Goal: Information Seeking & Learning: Learn about a topic

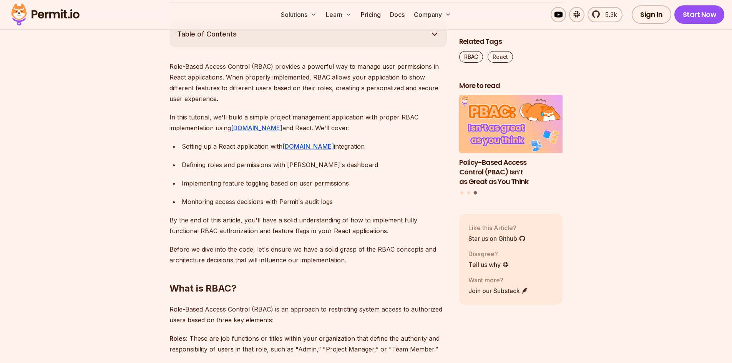
scroll to position [461, 0]
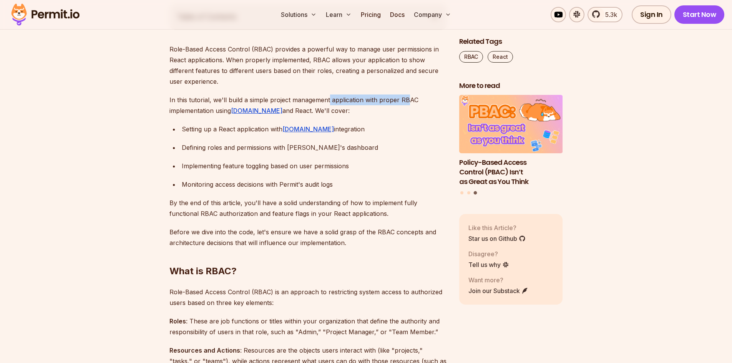
drag, startPoint x: 329, startPoint y: 98, endPoint x: 406, endPoint y: 99, distance: 76.9
click at [406, 99] on p "In this tutorial, we'll build a simple project management application with prop…" at bounding box center [309, 106] width 278 height 22
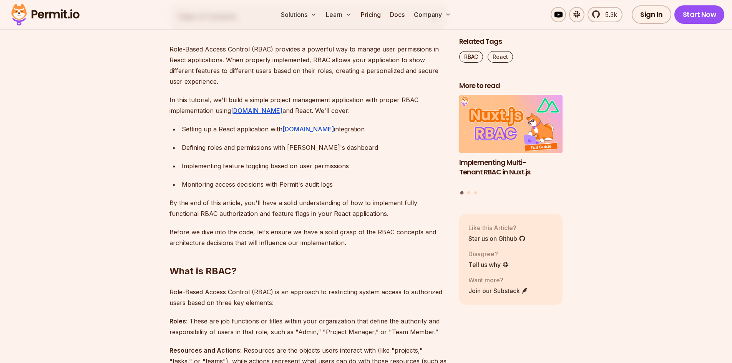
drag, startPoint x: 262, startPoint y: 108, endPoint x: 273, endPoint y: 110, distance: 10.9
click at [273, 110] on p "In this tutorial, we'll build a simple project management application with prop…" at bounding box center [309, 106] width 278 height 22
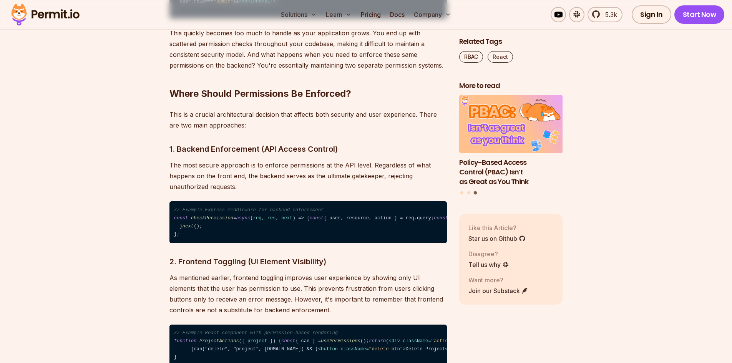
scroll to position [1153, 0]
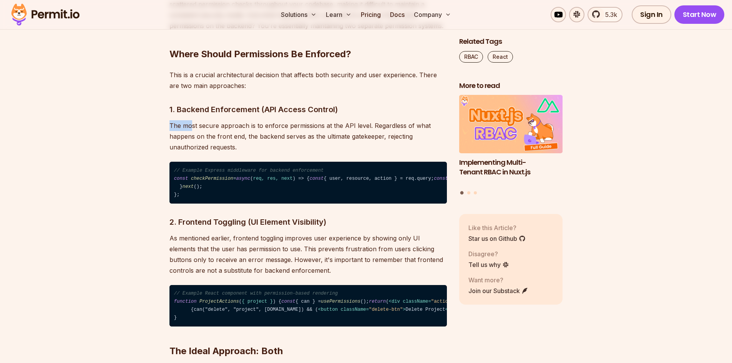
drag, startPoint x: 168, startPoint y: 122, endPoint x: 193, endPoint y: 124, distance: 25.1
click at [231, 132] on p "The most secure approach is to enforce permissions at the API level. Regardless…" at bounding box center [309, 136] width 278 height 32
drag, startPoint x: 263, startPoint y: 128, endPoint x: 271, endPoint y: 131, distance: 8.8
click at [271, 131] on p "The most secure approach is to enforce permissions at the API level. Regardless…" at bounding box center [309, 136] width 278 height 32
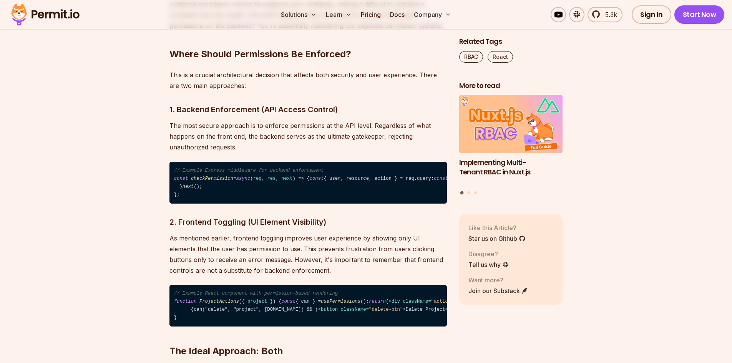
drag, startPoint x: 320, startPoint y: 151, endPoint x: 324, endPoint y: 133, distance: 18.8
click at [321, 150] on p "The most secure approach is to enforce permissions at the API level. Regardless…" at bounding box center [309, 136] width 278 height 32
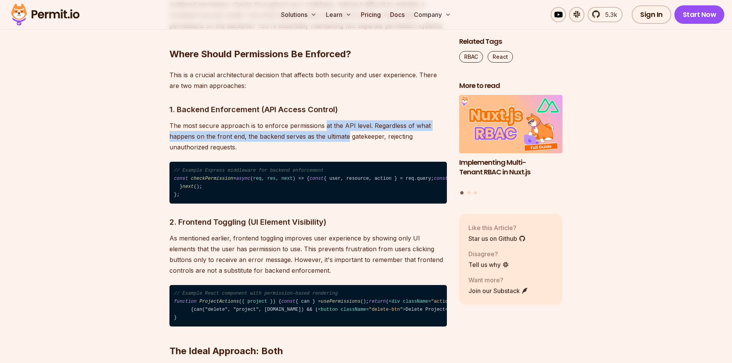
drag, startPoint x: 324, startPoint y: 129, endPoint x: 347, endPoint y: 131, distance: 23.2
click at [347, 131] on p "The most secure approach is to enforce permissions at the API level. Regardless…" at bounding box center [309, 136] width 278 height 32
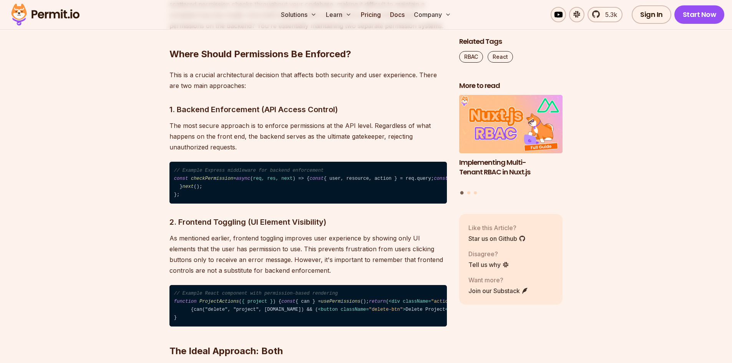
click at [353, 146] on p "The most secure approach is to enforce permissions at the API level. Regardless…" at bounding box center [309, 136] width 278 height 32
drag, startPoint x: 368, startPoint y: 125, endPoint x: 427, endPoint y: 119, distance: 59.1
click at [422, 131] on p "The most secure approach is to enforce permissions at the API level. Regardless…" at bounding box center [309, 136] width 278 height 32
drag, startPoint x: 414, startPoint y: 124, endPoint x: 445, endPoint y: 124, distance: 31.1
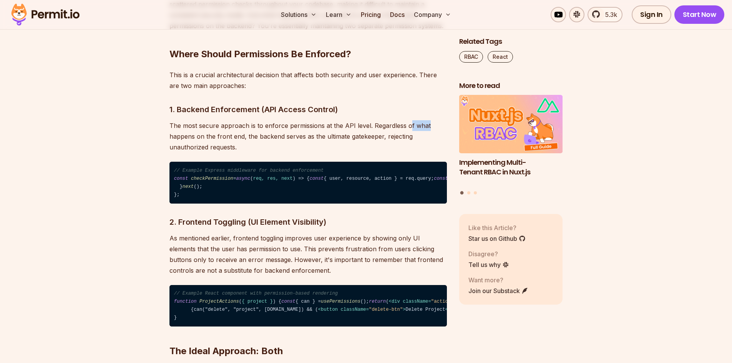
click at [445, 124] on p "The most secure approach is to enforce permissions at the API level. Regardless…" at bounding box center [309, 136] width 278 height 32
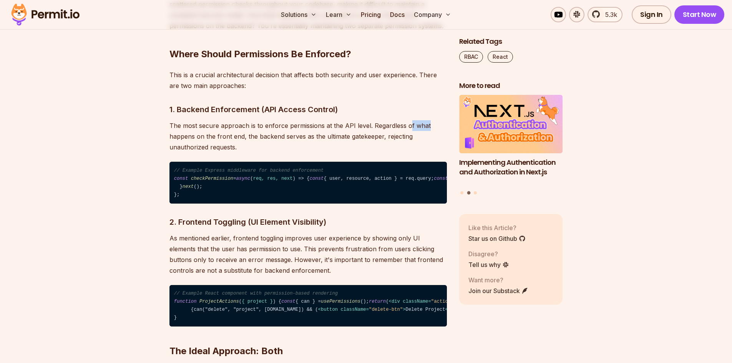
click at [436, 131] on p "The most secure approach is to enforce permissions at the API level. Regardless…" at bounding box center [309, 136] width 278 height 32
drag, startPoint x: 169, startPoint y: 135, endPoint x: 246, endPoint y: 135, distance: 76.9
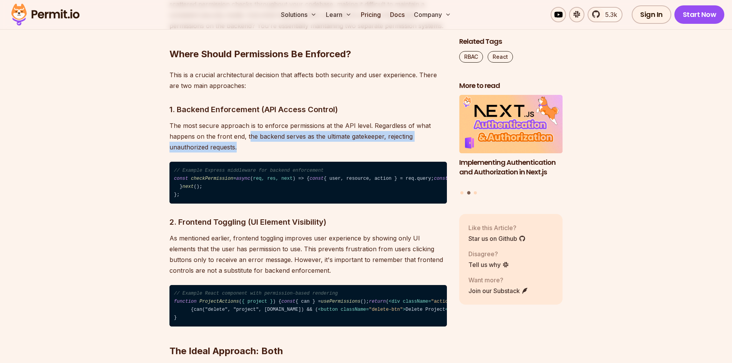
click at [249, 142] on p "The most secure approach is to enforce permissions at the API level. Regardless…" at bounding box center [309, 136] width 278 height 32
click at [248, 138] on p "The most secure approach is to enforce permissions at the API level. Regardless…" at bounding box center [309, 136] width 278 height 32
drag, startPoint x: 247, startPoint y: 136, endPoint x: 253, endPoint y: 144, distance: 10.4
click at [253, 144] on p "The most secure approach is to enforce permissions at the API level. Regardless…" at bounding box center [309, 136] width 278 height 32
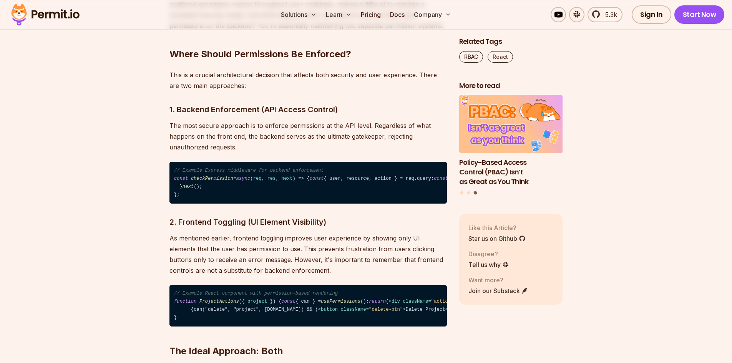
drag, startPoint x: 334, startPoint y: 180, endPoint x: 335, endPoint y: 176, distance: 4.2
click at [335, 180] on code "// Example Express middleware for backend enforcement const checkPermission = a…" at bounding box center [309, 183] width 278 height 42
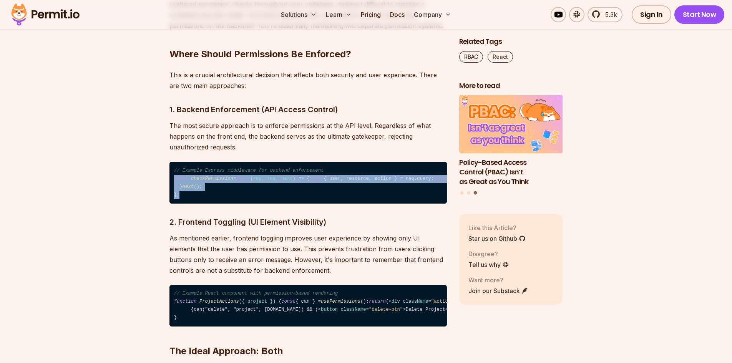
drag, startPoint x: 190, startPoint y: 260, endPoint x: 169, endPoint y: 174, distance: 88.7
click at [170, 174] on code "// Example Express middleware for backend enforcement const checkPermission = a…" at bounding box center [309, 183] width 278 height 42
click at [345, 184] on code "// Example Express middleware for backend enforcement const checkPermission = a…" at bounding box center [309, 183] width 278 height 42
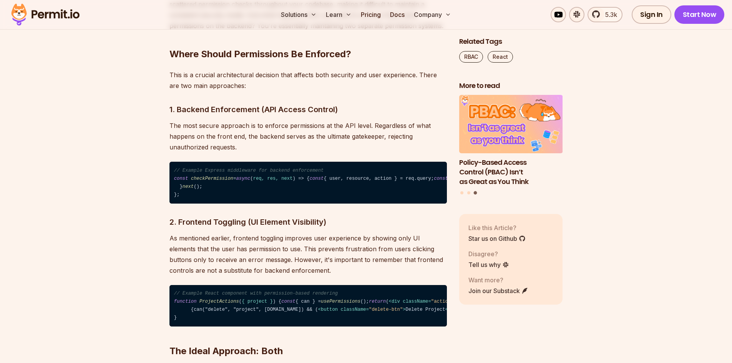
click at [346, 204] on code "// Example Express middleware for backend enforcement const checkPermission = a…" at bounding box center [309, 183] width 278 height 42
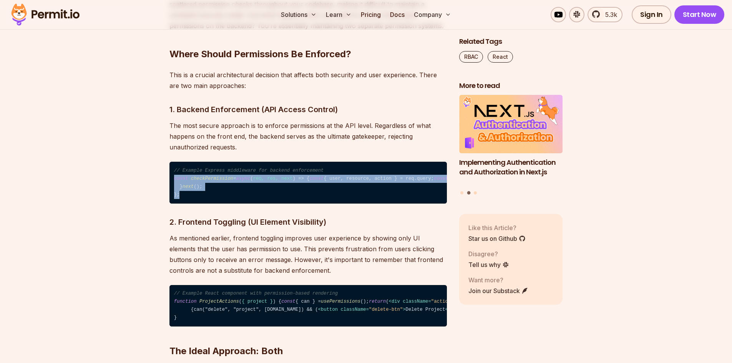
drag, startPoint x: 180, startPoint y: 261, endPoint x: 170, endPoint y: 178, distance: 84.4
click at [170, 178] on code "// Example Express middleware for backend enforcement const checkPermission = a…" at bounding box center [309, 183] width 278 height 42
click at [212, 204] on code "// Example Express middleware for backend enforcement const checkPermission = a…" at bounding box center [309, 183] width 278 height 42
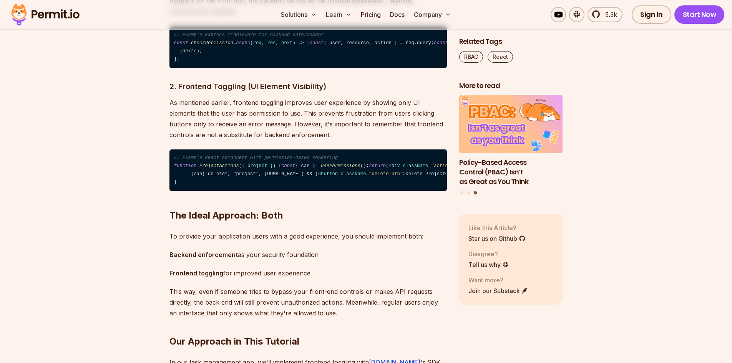
scroll to position [1307, 0]
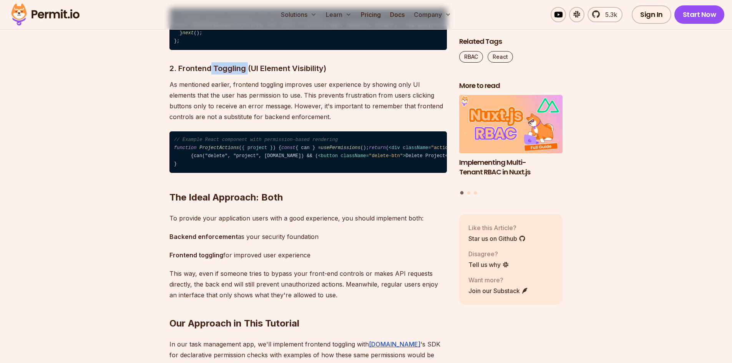
drag, startPoint x: 211, startPoint y: 131, endPoint x: 248, endPoint y: 131, distance: 36.9
click at [248, 75] on h3 "2. Frontend Toggling (UI Element Visibility)" at bounding box center [309, 68] width 278 height 12
drag, startPoint x: 314, startPoint y: 132, endPoint x: 340, endPoint y: 132, distance: 25.4
click at [340, 75] on h3 "2. Frontend Toggling (UI Element Visibility)" at bounding box center [309, 68] width 278 height 12
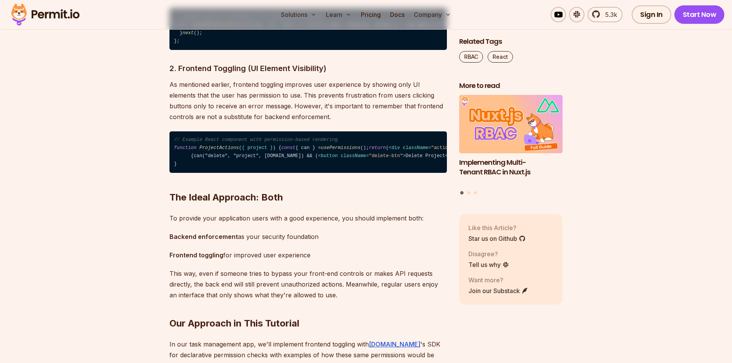
click at [321, 143] on span "// Example React component with permission-based rendering" at bounding box center [256, 139] width 164 height 5
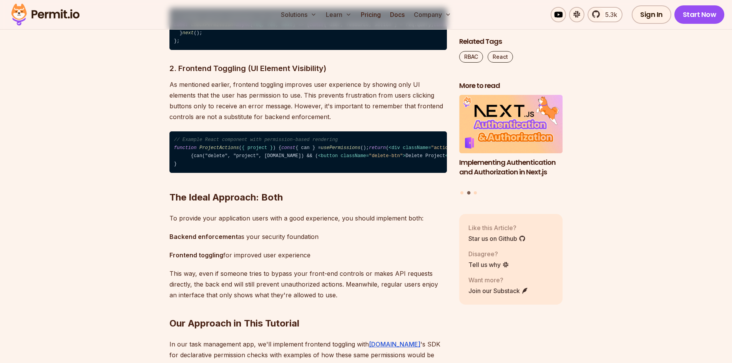
click at [314, 143] on span "// Example React component with permission-based rendering" at bounding box center [256, 139] width 164 height 5
click at [327, 173] on code "// Example React component with permission-based rendering function ProjectActi…" at bounding box center [309, 152] width 278 height 42
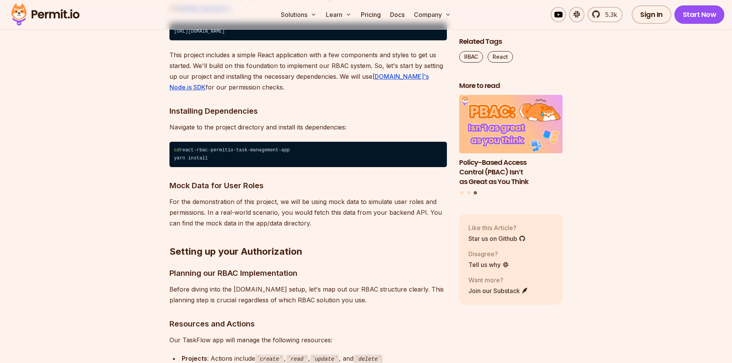
scroll to position [1845, 0]
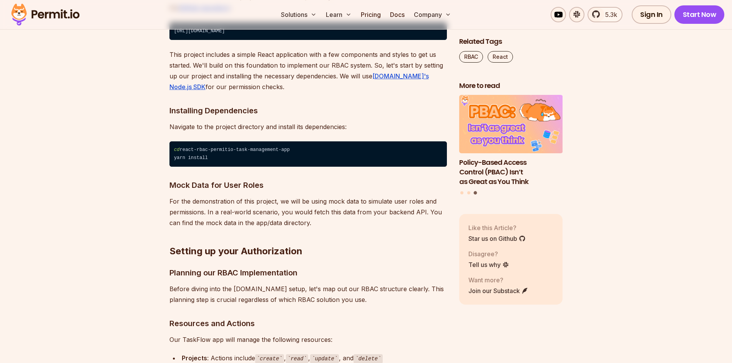
drag, startPoint x: 302, startPoint y: 172, endPoint x: 147, endPoint y: 173, distance: 154.5
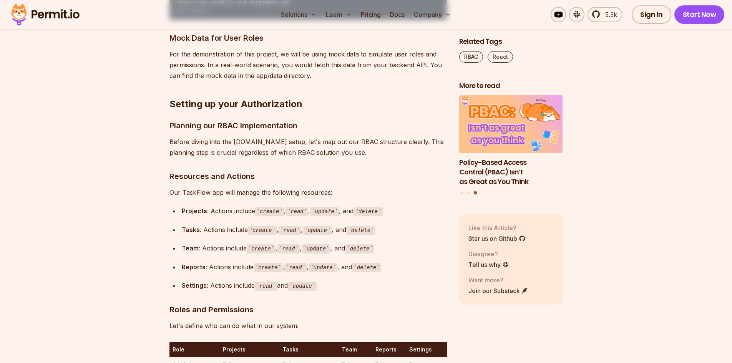
scroll to position [1999, 0]
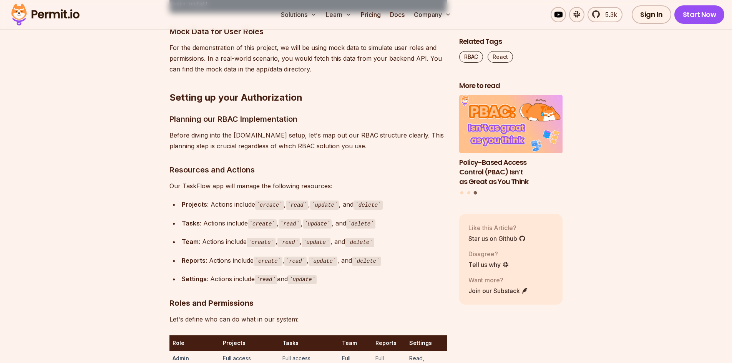
drag, startPoint x: 176, startPoint y: 139, endPoint x: 267, endPoint y: 150, distance: 92.1
click at [267, 13] on code "cd react-rbac-permitio-task-management-app yarn install" at bounding box center [309, 1] width 278 height 26
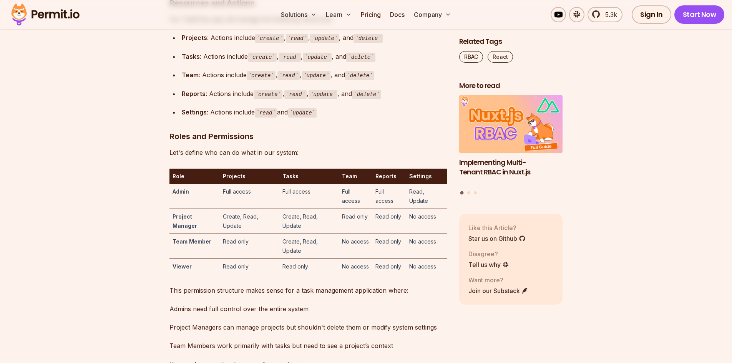
scroll to position [2152, 0]
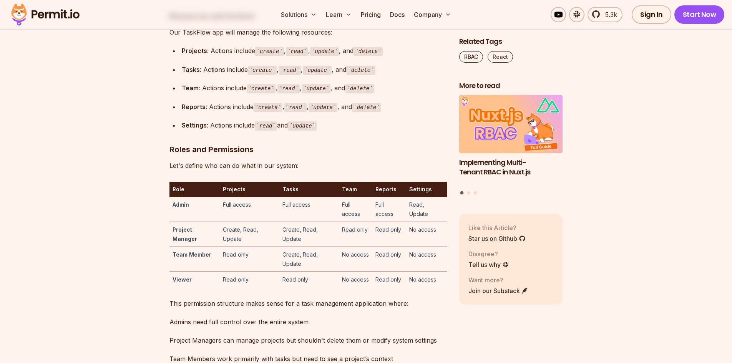
drag, startPoint x: 165, startPoint y: 109, endPoint x: 304, endPoint y: 113, distance: 138.8
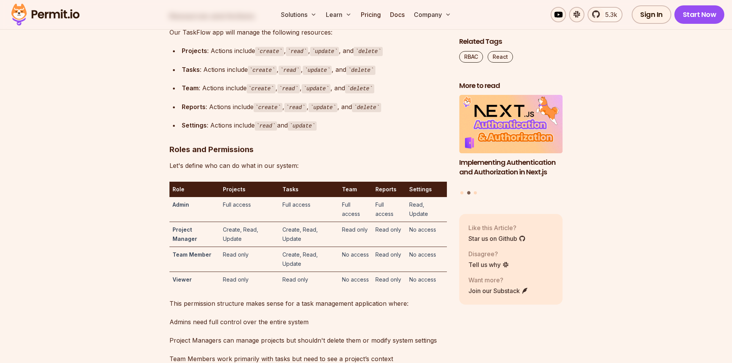
drag, startPoint x: 278, startPoint y: 121, endPoint x: 321, endPoint y: 121, distance: 43.4
drag, startPoint x: 325, startPoint y: 140, endPoint x: 326, endPoint y: 128, distance: 11.6
drag, startPoint x: 327, startPoint y: 125, endPoint x: 361, endPoint y: 125, distance: 33.8
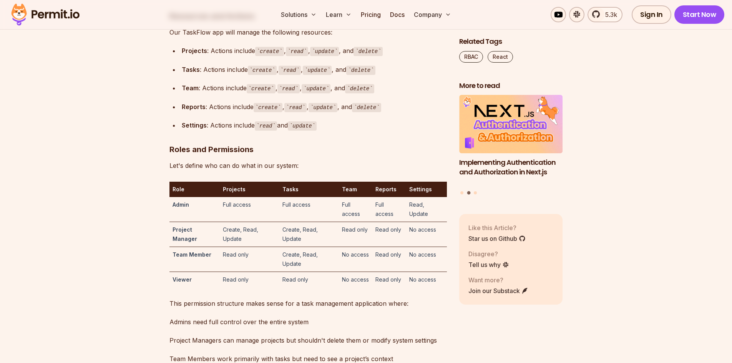
drag, startPoint x: 193, startPoint y: 138, endPoint x: 366, endPoint y: 136, distance: 173.4
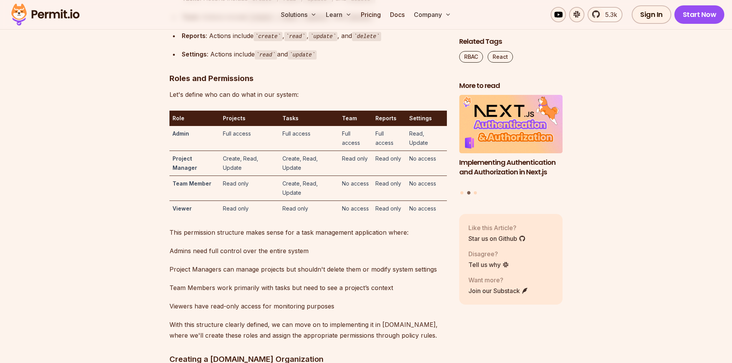
scroll to position [2229, 0]
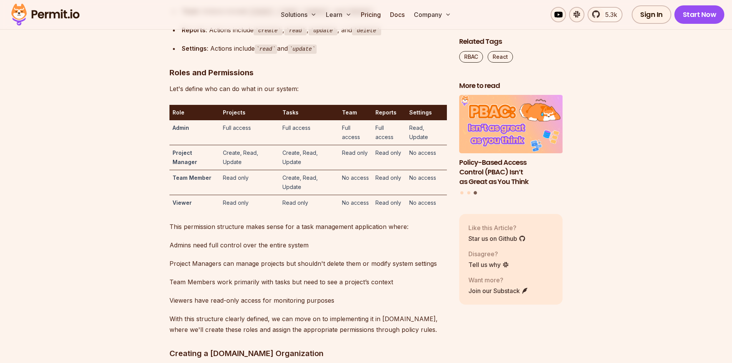
drag, startPoint x: 168, startPoint y: 82, endPoint x: 270, endPoint y: 83, distance: 101.5
drag, startPoint x: 166, startPoint y: 94, endPoint x: 376, endPoint y: 98, distance: 210.7
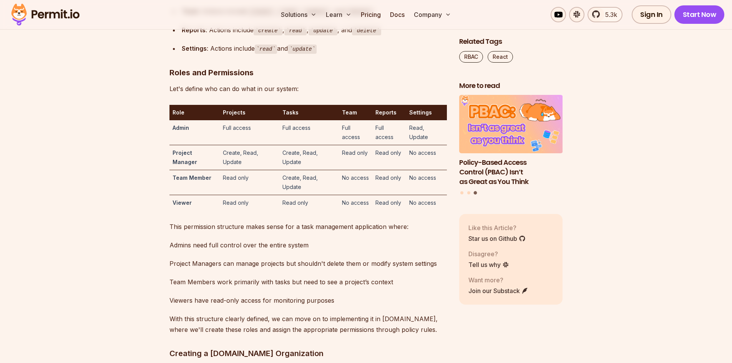
drag, startPoint x: 261, startPoint y: 97, endPoint x: 338, endPoint y: 96, distance: 77.3
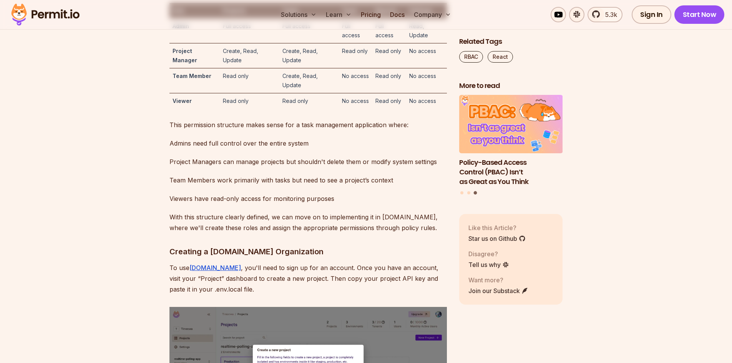
scroll to position [2345, 0]
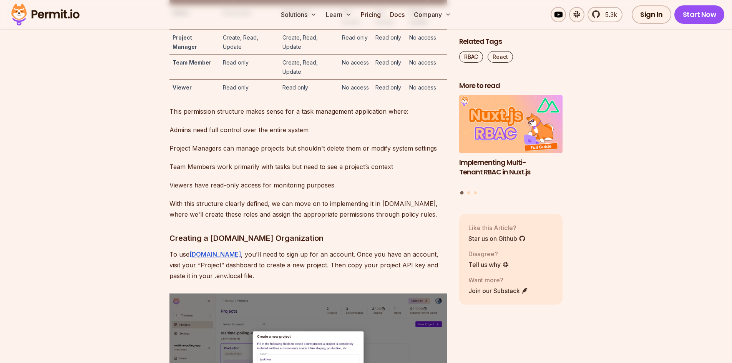
drag, startPoint x: 173, startPoint y: 100, endPoint x: 315, endPoint y: 100, distance: 142.2
drag, startPoint x: 163, startPoint y: 116, endPoint x: 298, endPoint y: 116, distance: 134.5
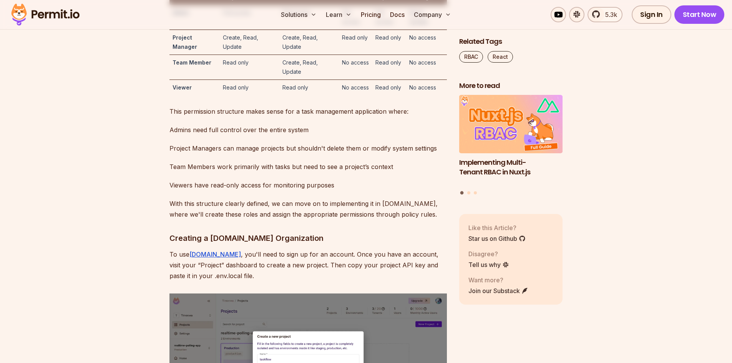
click at [420, 117] on p "This permission structure makes sense for a task management application where:" at bounding box center [309, 111] width 278 height 11
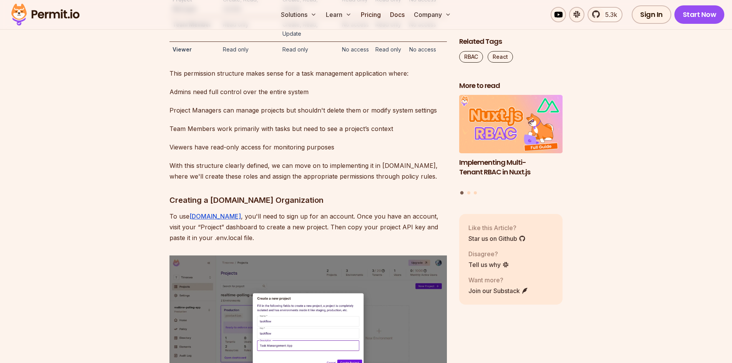
scroll to position [2383, 0]
drag, startPoint x: 170, startPoint y: 140, endPoint x: 174, endPoint y: 143, distance: 4.9
click at [174, 16] on td "Project Manager" at bounding box center [195, 3] width 50 height 25
click at [217, 16] on td "Project Manager" at bounding box center [195, 3] width 50 height 25
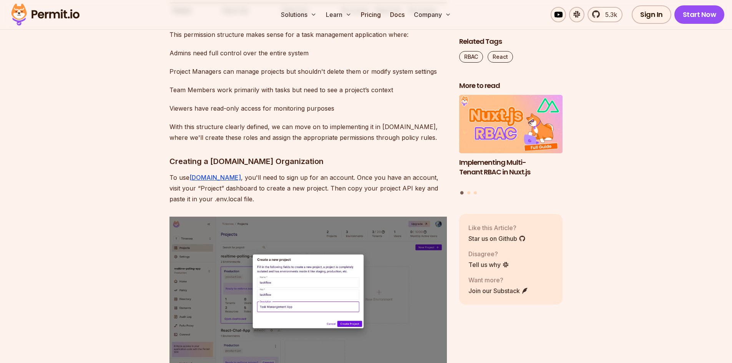
drag, startPoint x: 170, startPoint y: 126, endPoint x: 219, endPoint y: 127, distance: 48.4
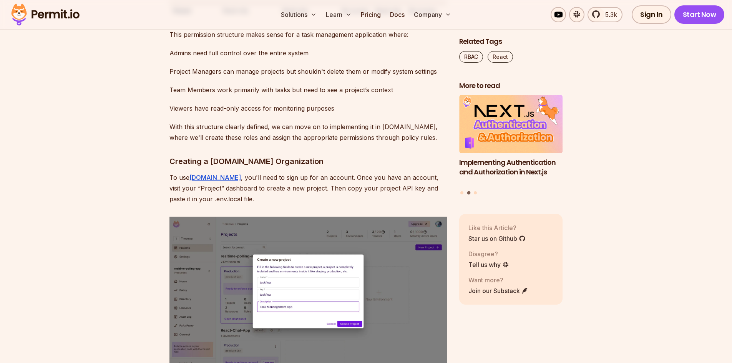
drag, startPoint x: 228, startPoint y: 131, endPoint x: 236, endPoint y: 133, distance: 8.6
drag, startPoint x: 280, startPoint y: 126, endPoint x: 326, endPoint y: 126, distance: 45.4
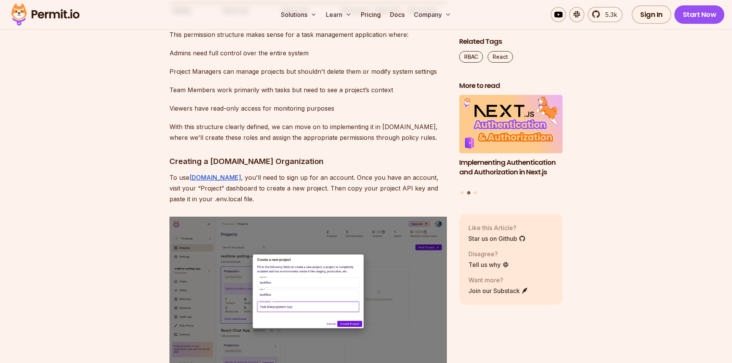
drag, startPoint x: 276, startPoint y: 135, endPoint x: 325, endPoint y: 135, distance: 48.8
drag, startPoint x: 337, startPoint y: 126, endPoint x: 440, endPoint y: 127, distance: 103.4
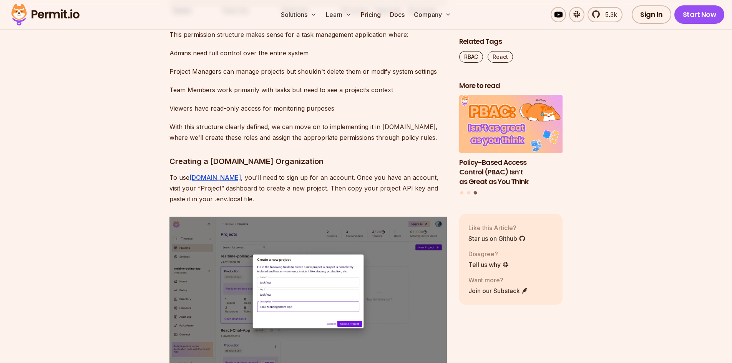
drag, startPoint x: 169, startPoint y: 151, endPoint x: 447, endPoint y: 151, distance: 278.3
click at [436, 18] on td "No access" at bounding box center [426, 11] width 41 height 16
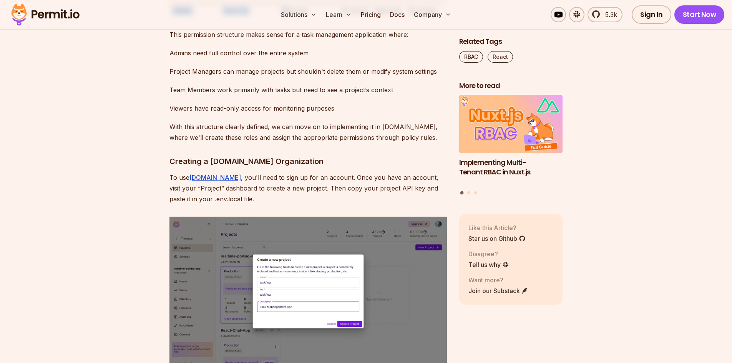
drag, startPoint x: 171, startPoint y: 150, endPoint x: 284, endPoint y: 150, distance: 113.0
click at [292, 18] on td "Read only" at bounding box center [309, 11] width 60 height 16
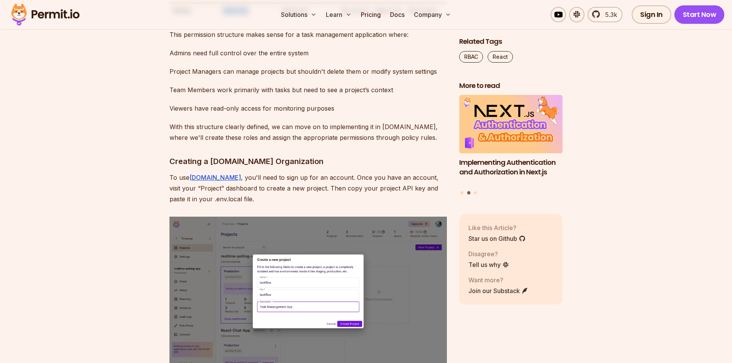
drag, startPoint x: 225, startPoint y: 150, endPoint x: 259, endPoint y: 147, distance: 33.5
click at [259, 18] on td "Read only" at bounding box center [250, 11] width 60 height 16
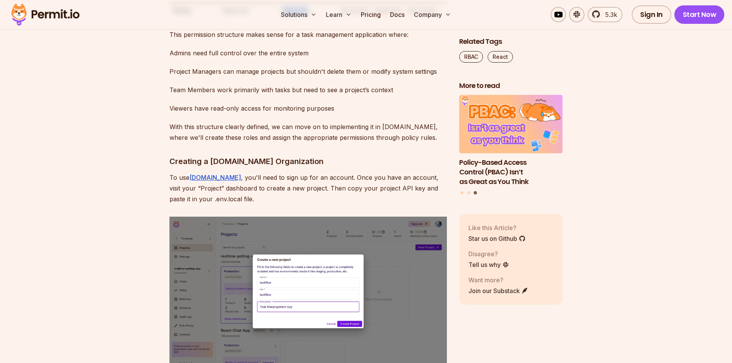
drag, startPoint x: 281, startPoint y: 153, endPoint x: 308, endPoint y: 153, distance: 27.3
click at [308, 18] on td "Read only" at bounding box center [309, 11] width 60 height 16
drag, startPoint x: 339, startPoint y: 150, endPoint x: 452, endPoint y: 148, distance: 113.0
click at [217, 18] on td "Viewer" at bounding box center [195, 11] width 50 height 16
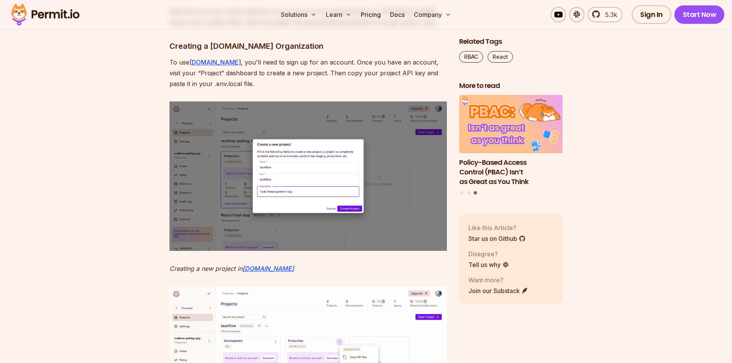
scroll to position [2498, 0]
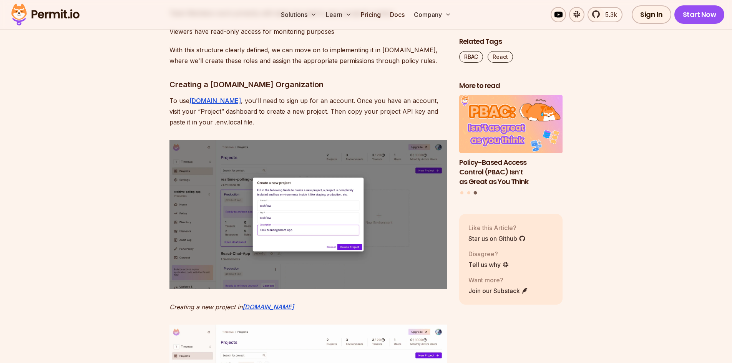
drag, startPoint x: 323, startPoint y: 114, endPoint x: 164, endPoint y: 93, distance: 160.1
drag, startPoint x: 168, startPoint y: 135, endPoint x: 440, endPoint y: 135, distance: 272.5
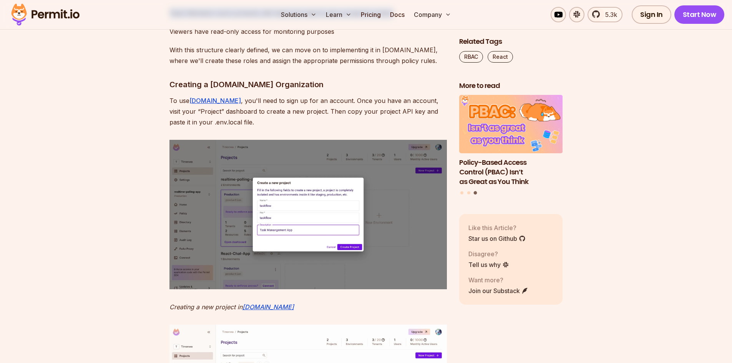
drag, startPoint x: 391, startPoint y: 156, endPoint x: 166, endPoint y: 153, distance: 224.9
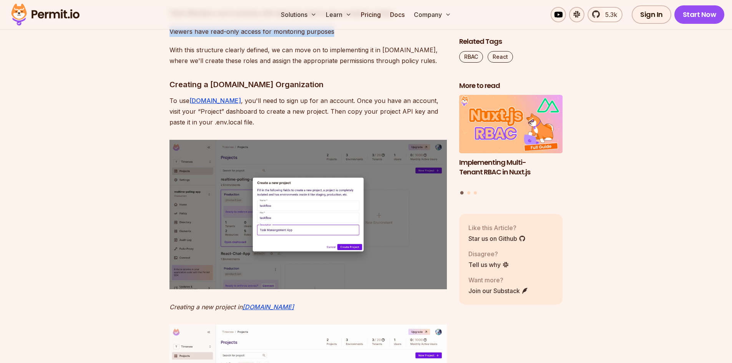
drag, startPoint x: 166, startPoint y: 173, endPoint x: 346, endPoint y: 165, distance: 180.1
click at [346, 37] on p "Viewers have read-only access for monitoring purposes" at bounding box center [309, 31] width 278 height 11
drag, startPoint x: 201, startPoint y: 96, endPoint x: 243, endPoint y: 96, distance: 41.9
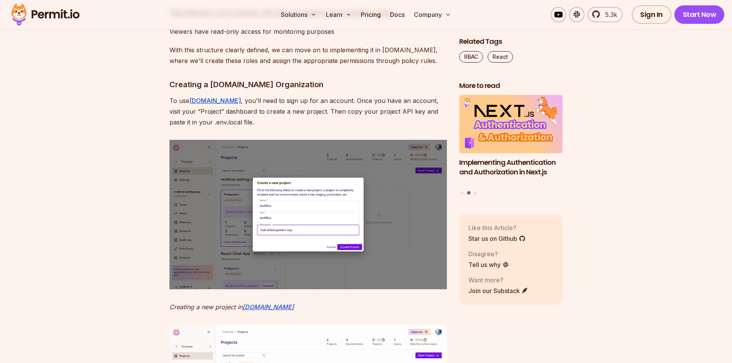
drag, startPoint x: 282, startPoint y: 98, endPoint x: 310, endPoint y: 99, distance: 28.1
drag, startPoint x: 311, startPoint y: 99, endPoint x: 283, endPoint y: 101, distance: 28.6
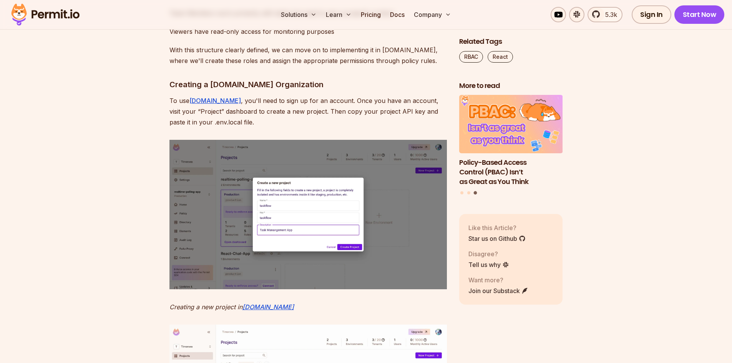
drag, startPoint x: 312, startPoint y: 100, endPoint x: 411, endPoint y: 87, distance: 98.8
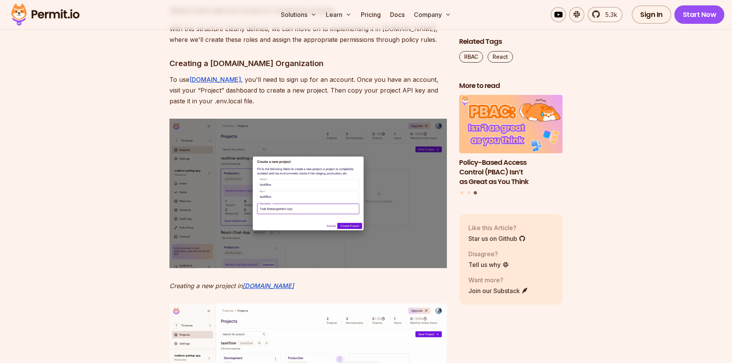
scroll to position [2537, 0]
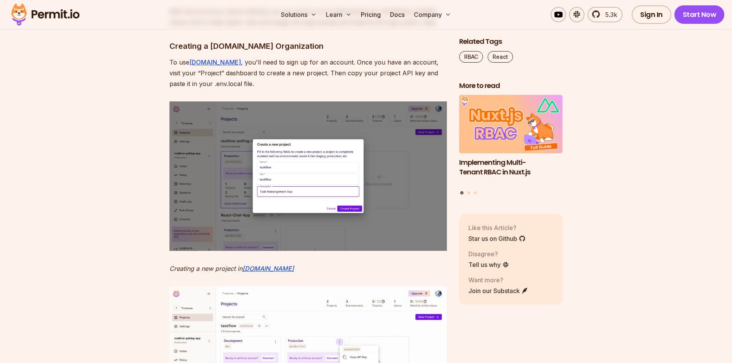
drag, startPoint x: 172, startPoint y: 116, endPoint x: 226, endPoint y: 116, distance: 53.4
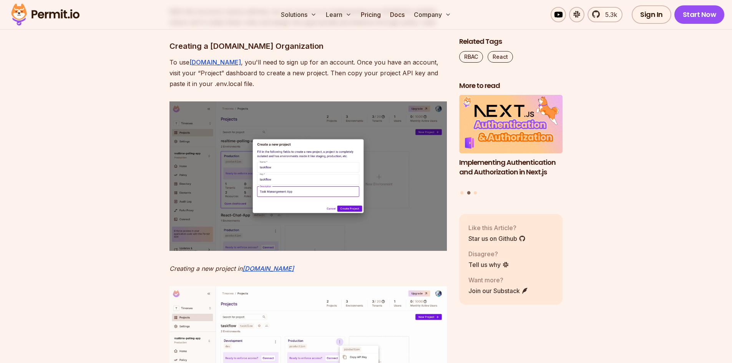
drag, startPoint x: 284, startPoint y: 119, endPoint x: 400, endPoint y: 118, distance: 116.5
drag, startPoint x: 163, startPoint y: 134, endPoint x: 229, endPoint y: 132, distance: 66.5
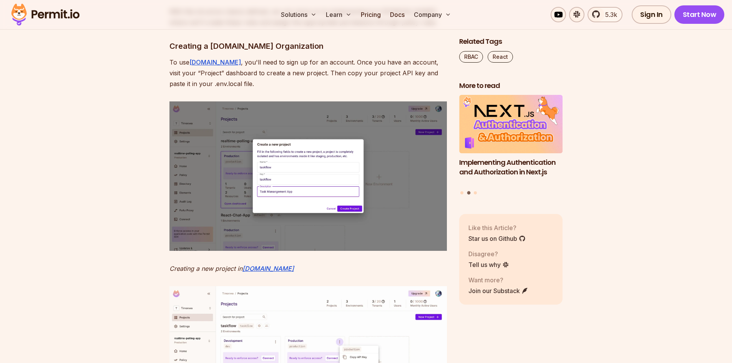
drag, startPoint x: 283, startPoint y: 133, endPoint x: 352, endPoint y: 121, distance: 70.1
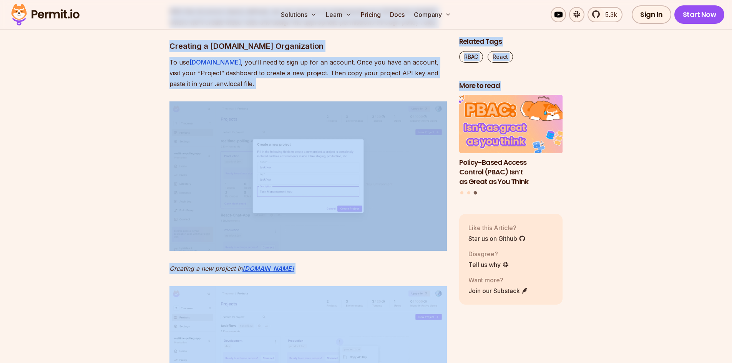
drag, startPoint x: 169, startPoint y: 152, endPoint x: 470, endPoint y: 144, distance: 301.5
drag, startPoint x: 417, startPoint y: 175, endPoint x: 397, endPoint y: 163, distance: 22.9
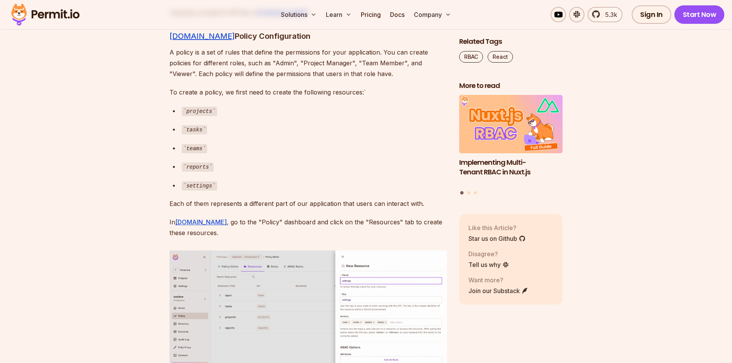
scroll to position [2998, 0]
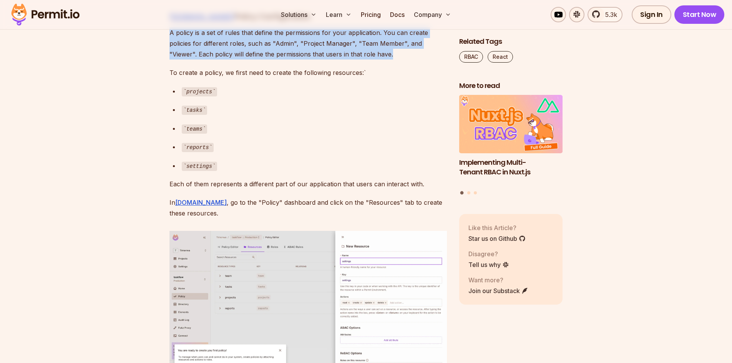
drag, startPoint x: 203, startPoint y: 173, endPoint x: 371, endPoint y: 202, distance: 170.8
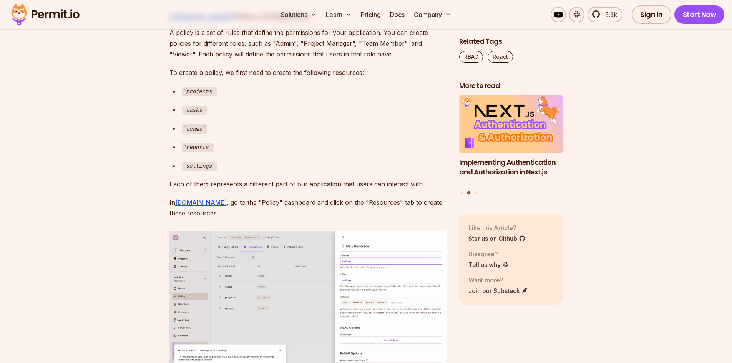
click at [373, 78] on p "To create a policy, we first need to create the following resources:`" at bounding box center [309, 72] width 278 height 11
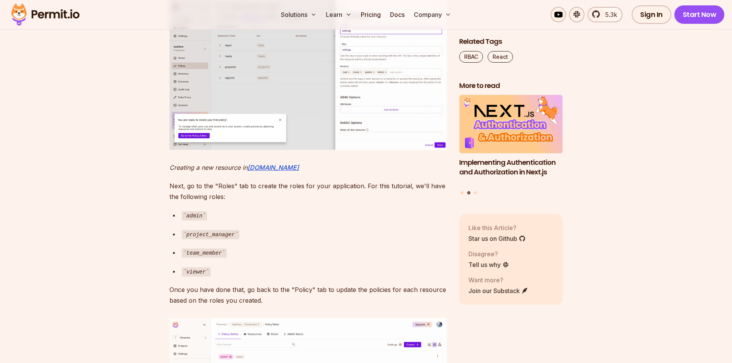
scroll to position [3190, 0]
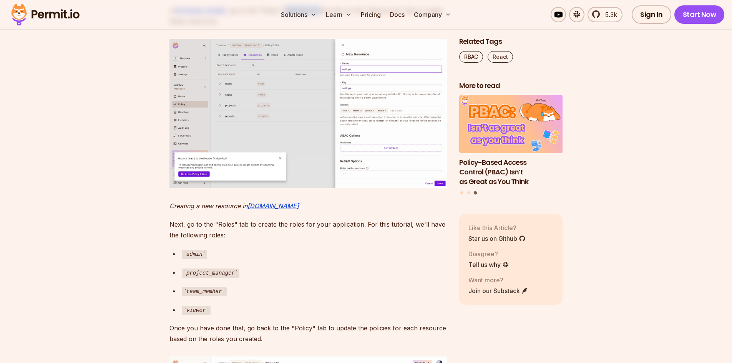
drag, startPoint x: 283, startPoint y: 156, endPoint x: 296, endPoint y: 157, distance: 13.1
click at [296, 27] on p "In [DOMAIN_NAME] , go to the "Policy" dashboard and click on the "Resources" ta…" at bounding box center [309, 16] width 278 height 22
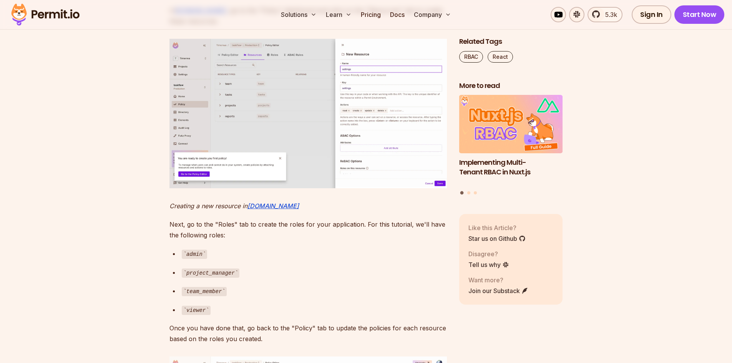
click at [331, 27] on p "In [DOMAIN_NAME] , go to the "Policy" dashboard and click on the "Resources" ta…" at bounding box center [309, 16] width 278 height 22
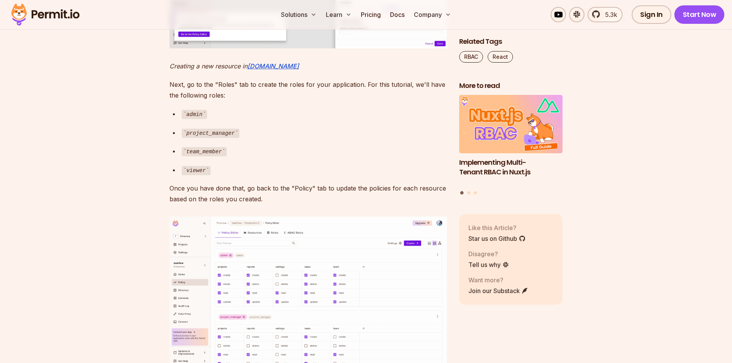
scroll to position [3344, 0]
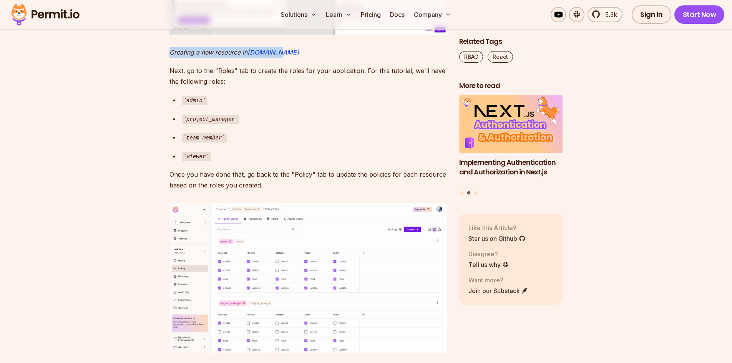
drag, startPoint x: 169, startPoint y: 195, endPoint x: 287, endPoint y: 196, distance: 118.0
click at [287, 58] on p "Creating a new resource in [DOMAIN_NAME]" at bounding box center [309, 52] width 278 height 11
click at [304, 106] on div "admin" at bounding box center [314, 100] width 265 height 11
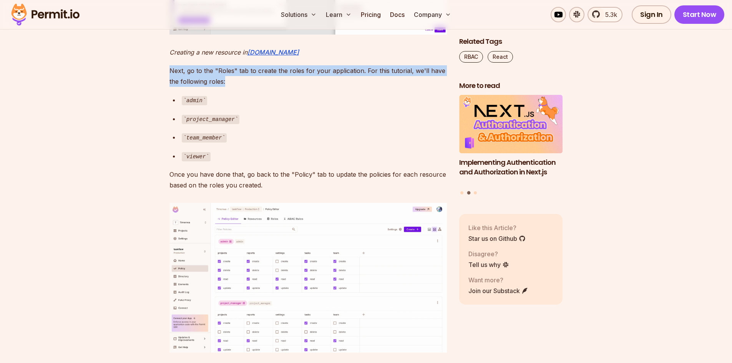
drag, startPoint x: 165, startPoint y: 211, endPoint x: 228, endPoint y: 225, distance: 64.7
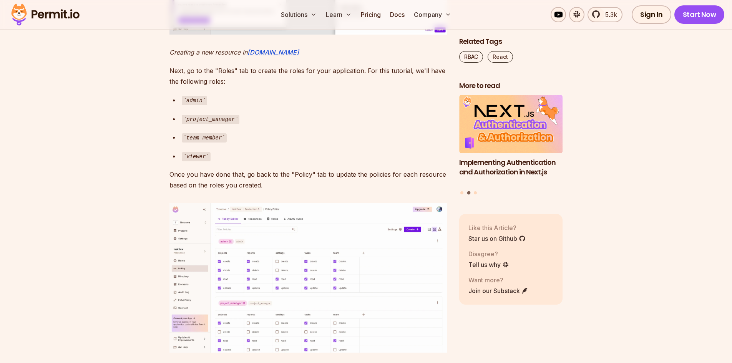
click at [250, 106] on div "admin" at bounding box center [314, 100] width 265 height 11
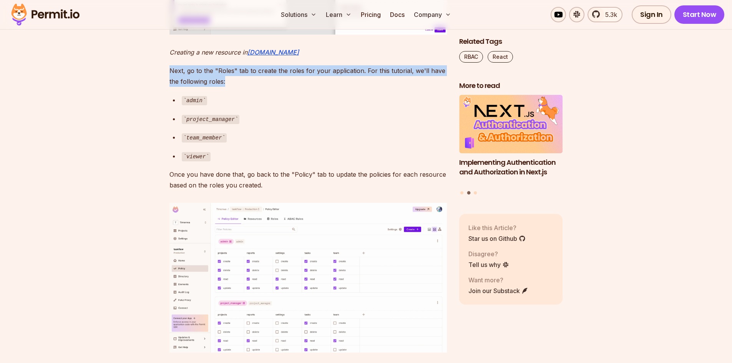
drag, startPoint x: 233, startPoint y: 227, endPoint x: 165, endPoint y: 215, distance: 68.7
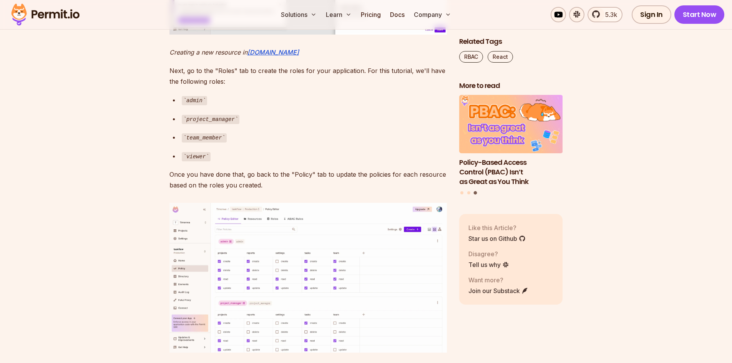
click at [242, 106] on div "admin" at bounding box center [314, 100] width 265 height 11
drag, startPoint x: 211, startPoint y: 299, endPoint x: 173, endPoint y: 236, distance: 74.2
click at [250, 143] on div "team_member" at bounding box center [314, 137] width 265 height 11
drag, startPoint x: 209, startPoint y: 299, endPoint x: 176, endPoint y: 231, distance: 75.6
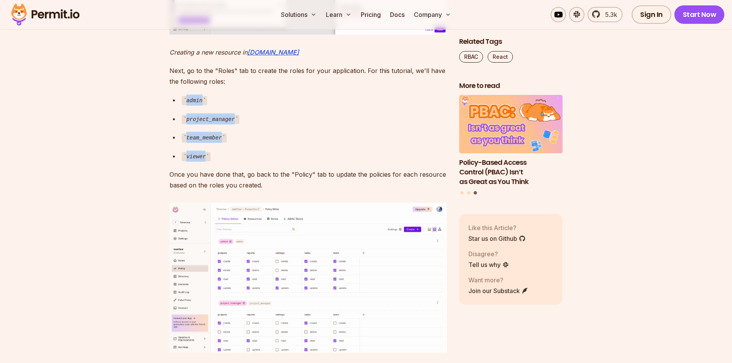
click at [242, 162] on div "viewer" at bounding box center [314, 156] width 265 height 11
click at [243, 125] on div "project_manager" at bounding box center [314, 118] width 265 height 11
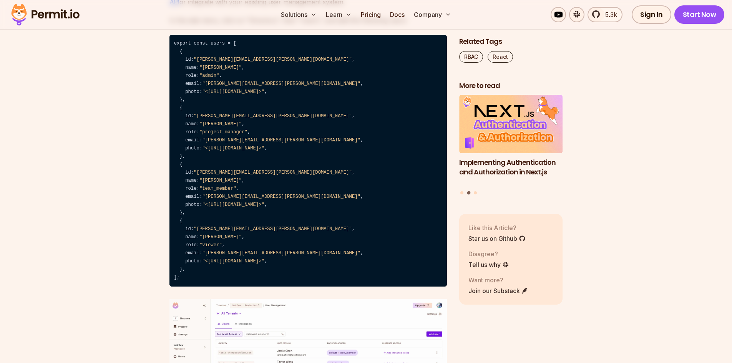
scroll to position [3997, 0]
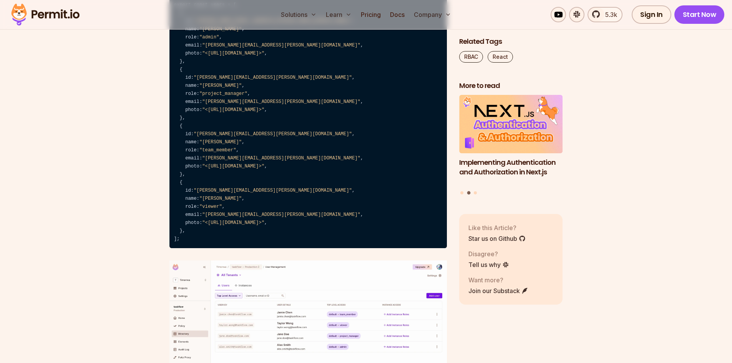
click at [335, 176] on code "export const users = [ { id: "[PERSON_NAME][EMAIL_ADDRESS][PERSON_NAME][DOMAIN_…" at bounding box center [309, 123] width 278 height 252
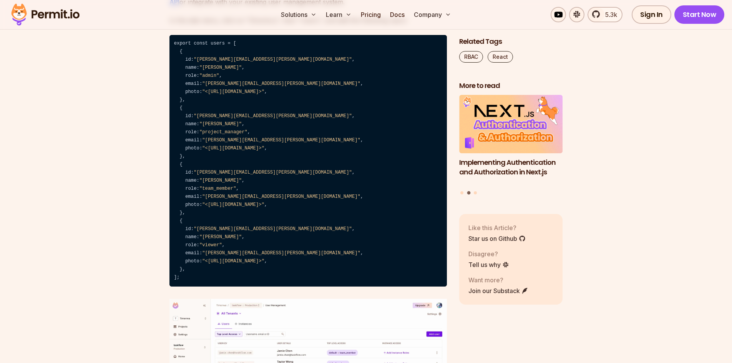
drag, startPoint x: 173, startPoint y: 100, endPoint x: 263, endPoint y: 100, distance: 90.7
click at [271, 26] on p "In the side menu, click on "Directory", then "Users", and add the following use…" at bounding box center [309, 20] width 278 height 11
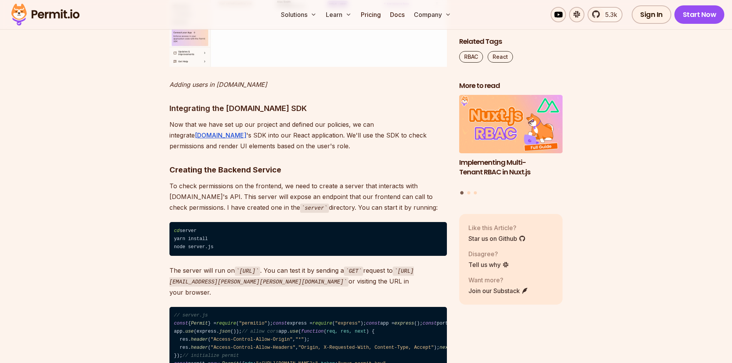
scroll to position [4343, 0]
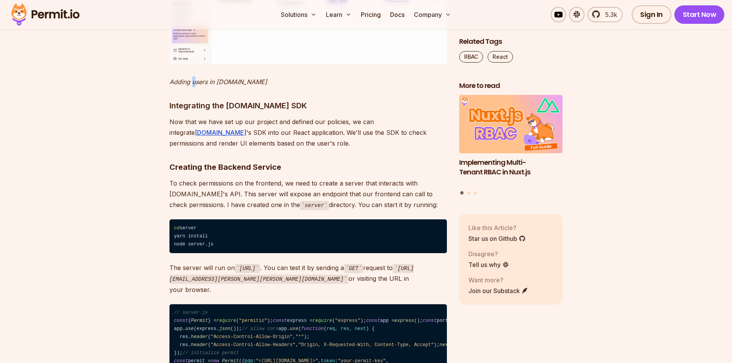
click at [195, 86] on em "Adding users in [DOMAIN_NAME]" at bounding box center [219, 82] width 98 height 8
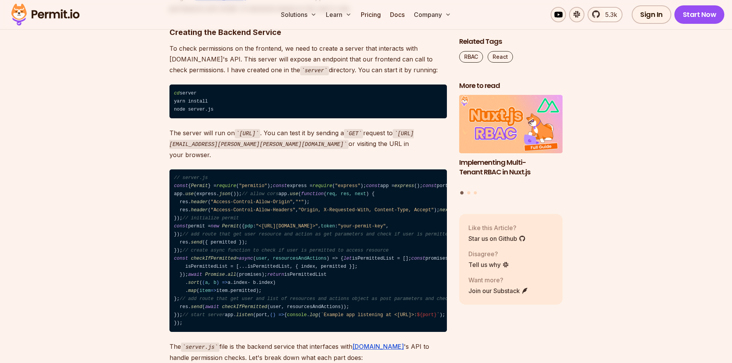
scroll to position [4497, 0]
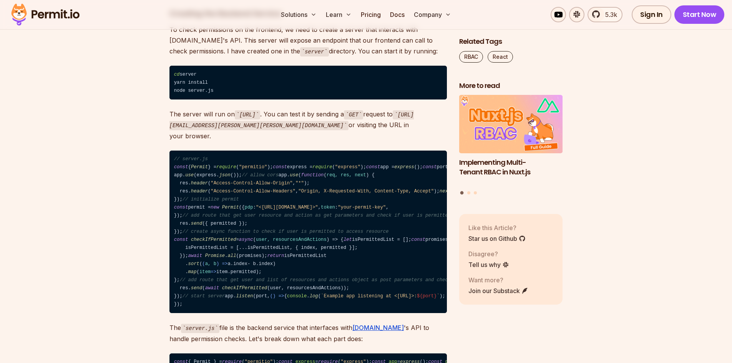
drag, startPoint x: 197, startPoint y: 93, endPoint x: 286, endPoint y: 94, distance: 89.2
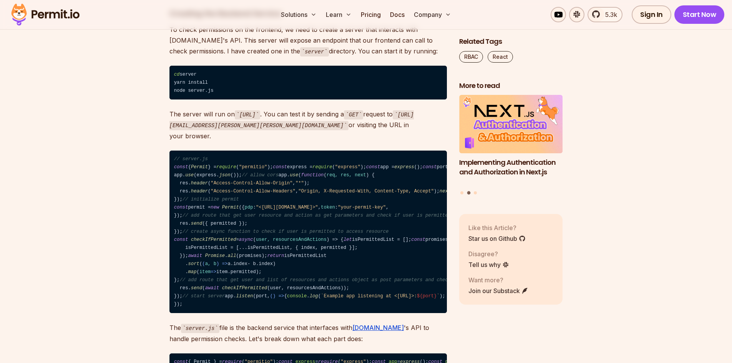
drag, startPoint x: 179, startPoint y: 159, endPoint x: 256, endPoint y: 159, distance: 76.9
click at [256, 18] on strong "Creating the Backend Service" at bounding box center [226, 13] width 112 height 9
click at [274, 57] on p "To check permissions on the frontend, we need to create a server that interacts…" at bounding box center [309, 40] width 278 height 33
drag, startPoint x: 168, startPoint y: 171, endPoint x: 372, endPoint y: 189, distance: 204.8
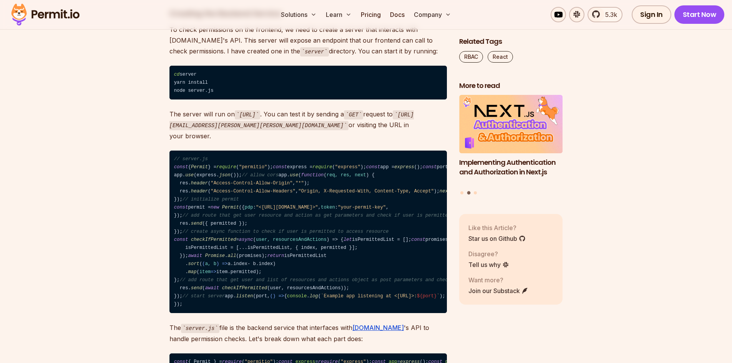
click at [372, 189] on section "Table of Contents Role-Based Access Control (RBAC) provides a powerful way to m…" at bounding box center [366, 43] width 732 height 8150
click at [361, 20] on h3 "Creating the Backend Service" at bounding box center [309, 13] width 278 height 12
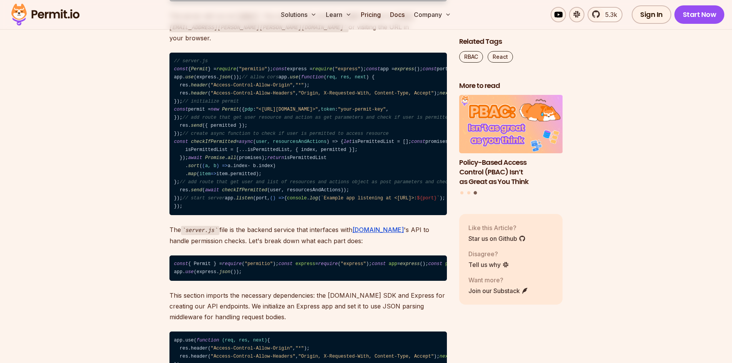
scroll to position [4612, 0]
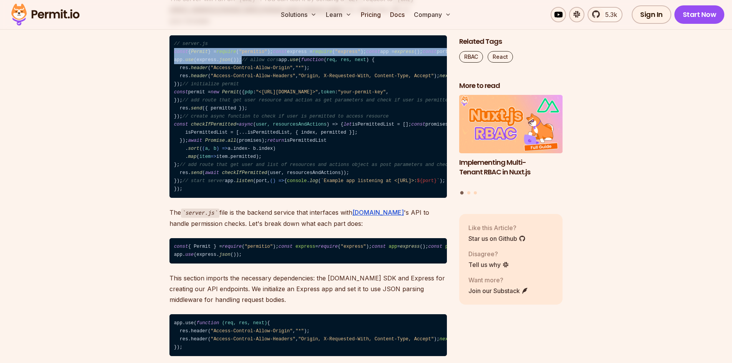
drag, startPoint x: 287, startPoint y: 223, endPoint x: 151, endPoint y: 197, distance: 138.6
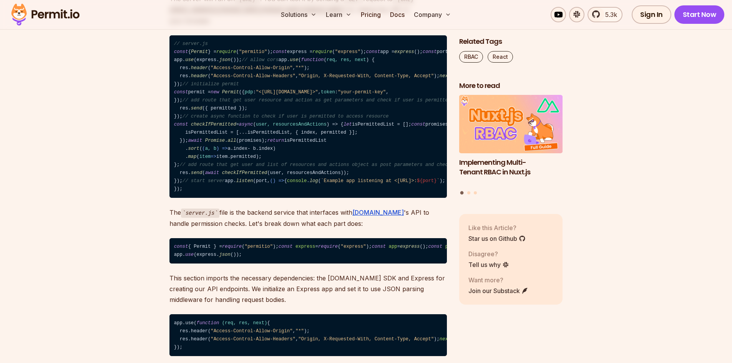
click at [248, 198] on code "// server.js const { Permit } = require ( "permitio" ); const express = require…" at bounding box center [309, 116] width 278 height 163
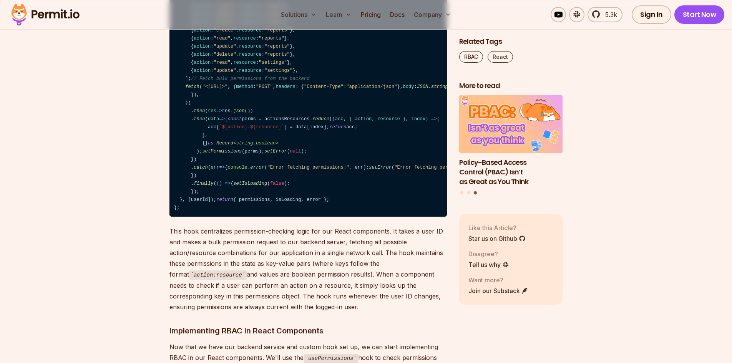
scroll to position [5842, 0]
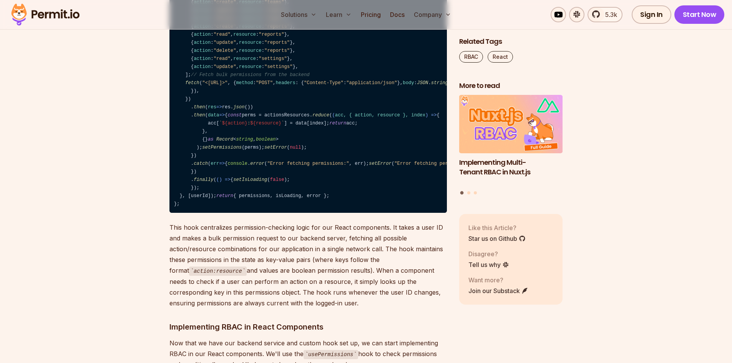
drag, startPoint x: 176, startPoint y: 249, endPoint x: 157, endPoint y: 227, distance: 28.9
drag, startPoint x: 273, startPoint y: 258, endPoint x: 168, endPoint y: 226, distance: 110.5
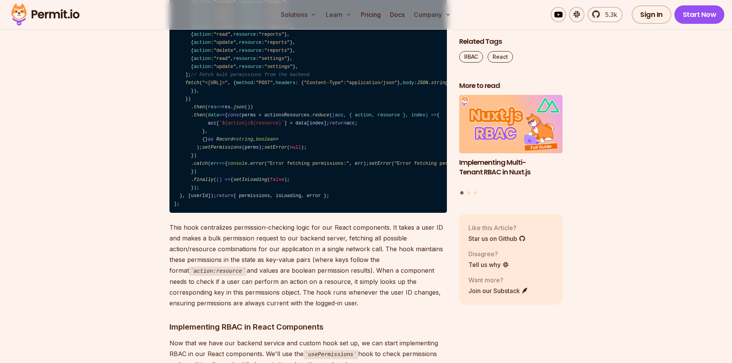
drag, startPoint x: 154, startPoint y: 238, endPoint x: 145, endPoint y: 229, distance: 12.5
drag, startPoint x: 197, startPoint y: 259, endPoint x: 160, endPoint y: 233, distance: 44.5
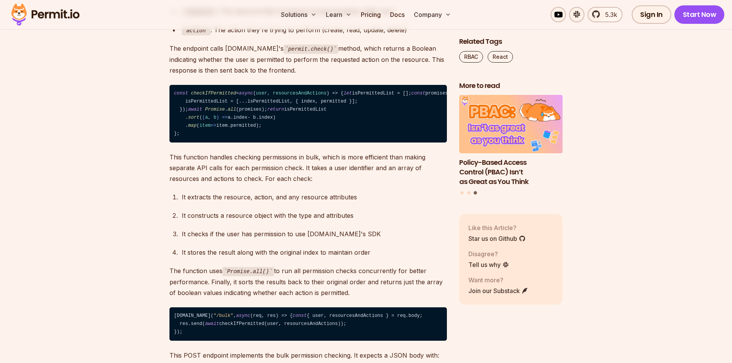
scroll to position [5189, 0]
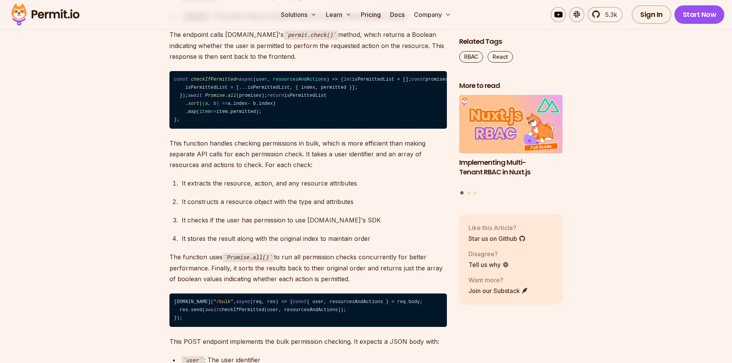
drag, startPoint x: 309, startPoint y: 83, endPoint x: 337, endPoint y: 83, distance: 27.3
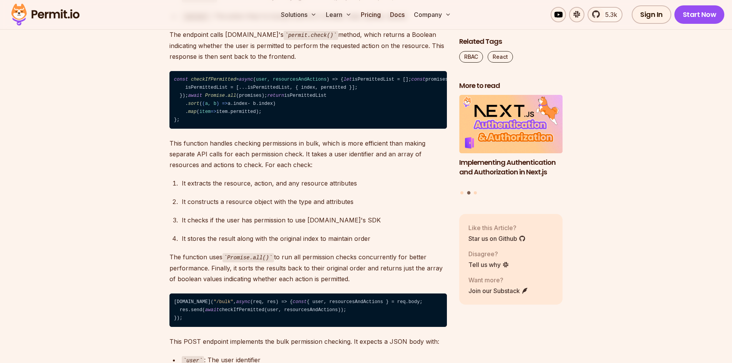
drag, startPoint x: 229, startPoint y: 147, endPoint x: 170, endPoint y: 118, distance: 66.2
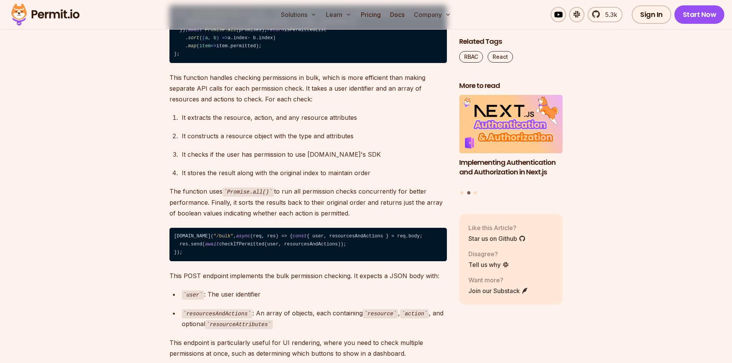
scroll to position [5266, 0]
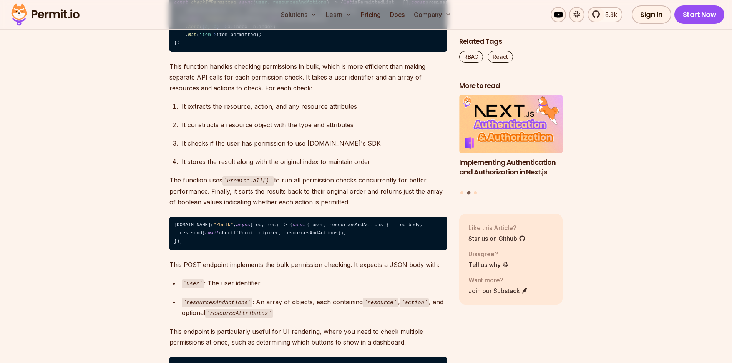
drag, startPoint x: 197, startPoint y: 192, endPoint x: 171, endPoint y: 143, distance: 55.5
drag, startPoint x: 182, startPoint y: 199, endPoint x: 168, endPoint y: 139, distance: 61.3
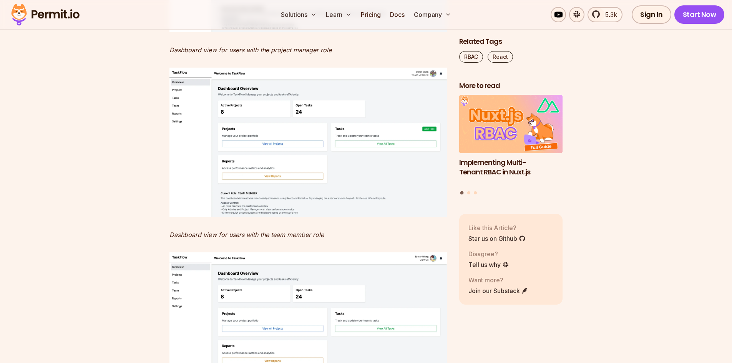
scroll to position [6957, 0]
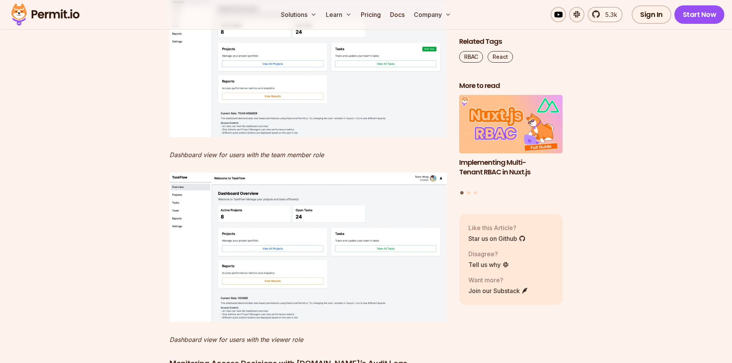
drag, startPoint x: 185, startPoint y: 288, endPoint x: 166, endPoint y: 172, distance: 117.6
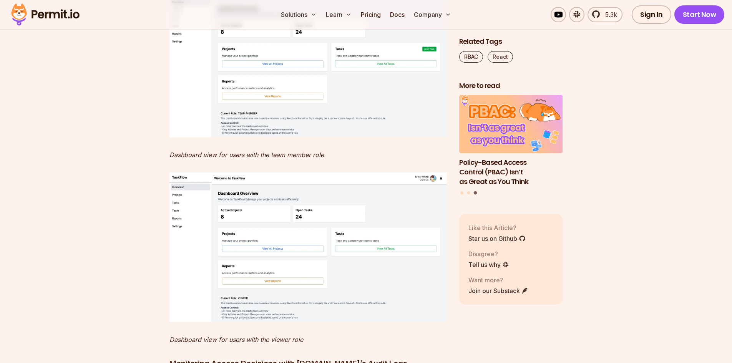
drag, startPoint x: 180, startPoint y: 197, endPoint x: 225, endPoint y: 199, distance: 45.0
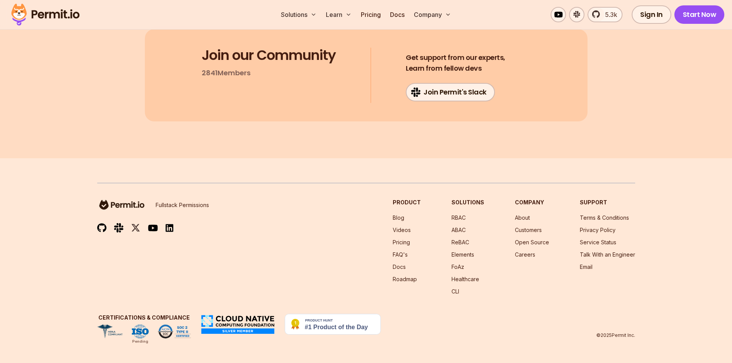
scroll to position [9801, 0]
